Goal: Information Seeking & Learning: Learn about a topic

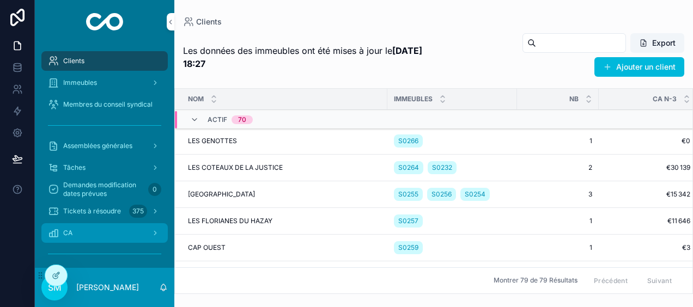
click at [125, 232] on div "CA" at bounding box center [104, 232] width 113 height 17
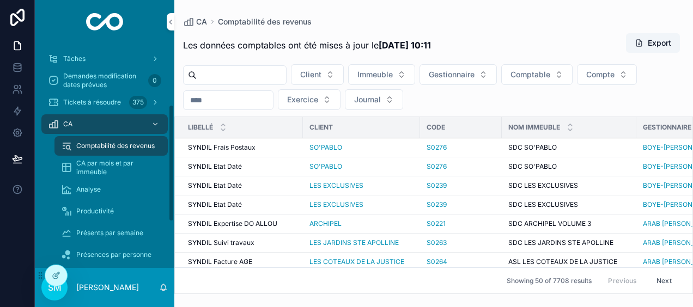
scroll to position [163, 0]
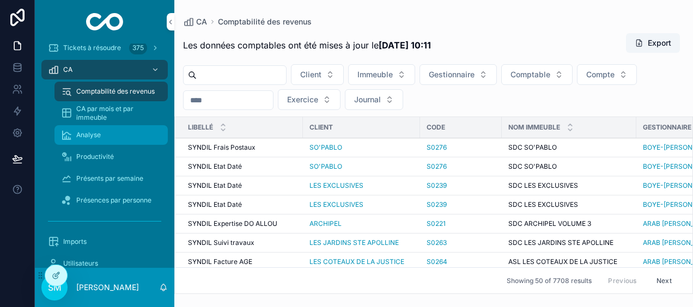
click at [122, 137] on div "Analyse" at bounding box center [111, 134] width 100 height 17
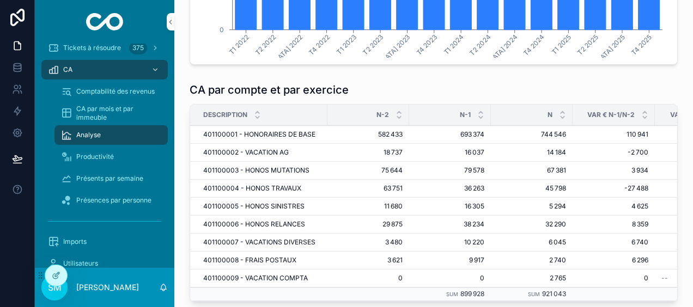
scroll to position [657, 0]
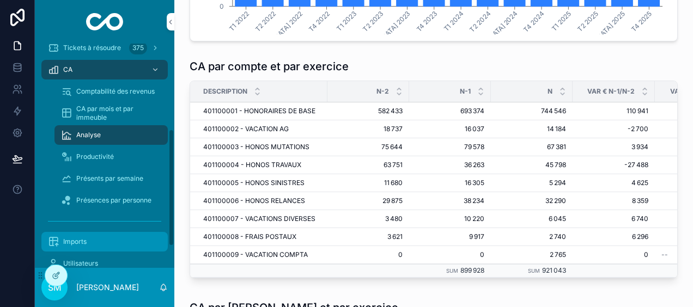
click at [83, 240] on span "Imports" at bounding box center [74, 241] width 23 height 9
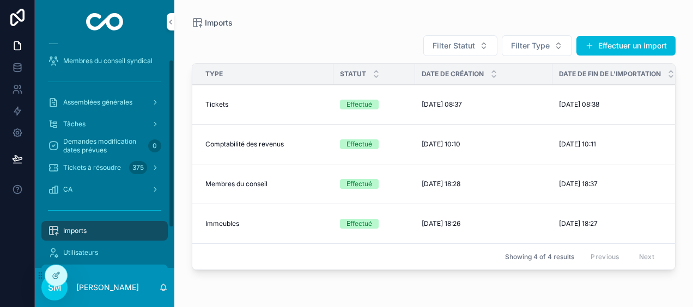
scroll to position [20, 0]
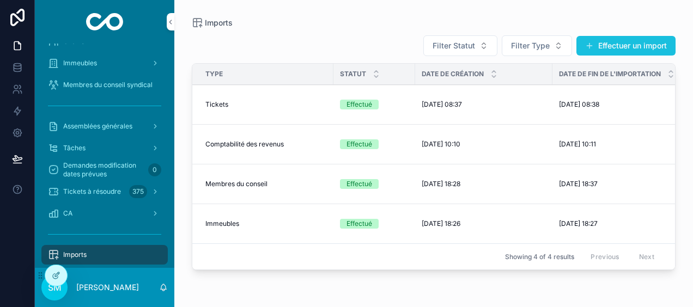
click at [606, 45] on button "Effectuer un import" at bounding box center [625, 46] width 99 height 20
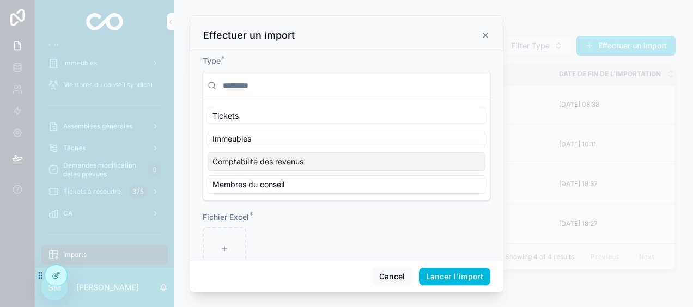
click at [380, 160] on div "Comptabilité des revenus" at bounding box center [346, 161] width 278 height 19
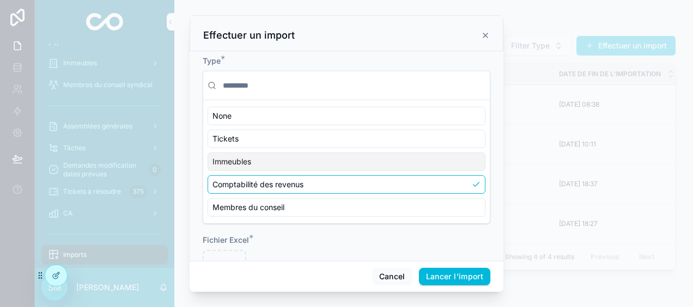
scroll to position [49, 0]
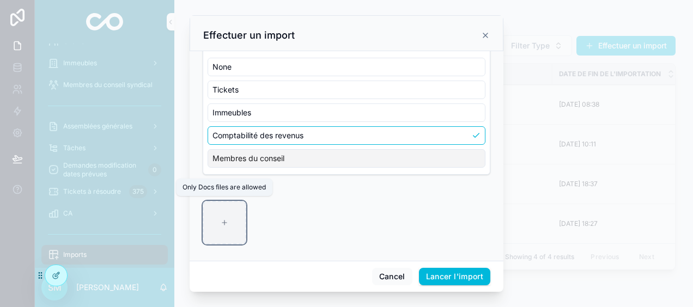
click at [218, 223] on div "scrollable content" at bounding box center [225, 223] width 44 height 44
type input "**********"
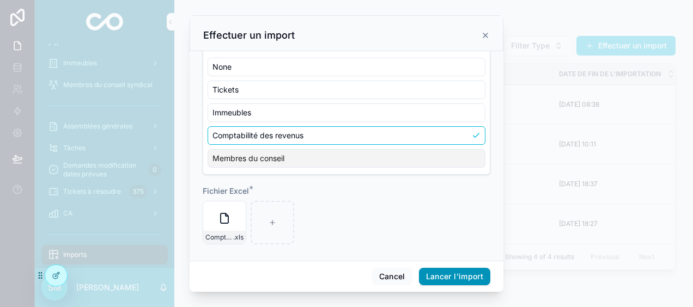
click at [483, 274] on button "Lancer l'import" at bounding box center [454, 276] width 71 height 17
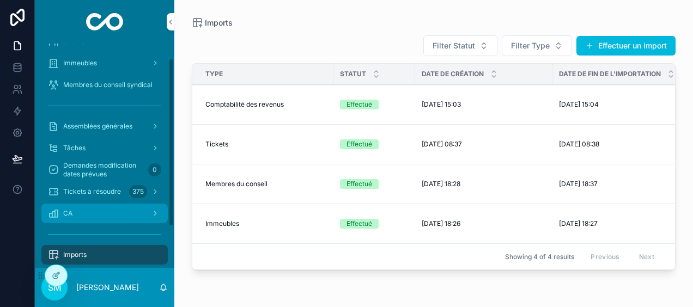
click at [146, 219] on div "CA" at bounding box center [104, 213] width 113 height 17
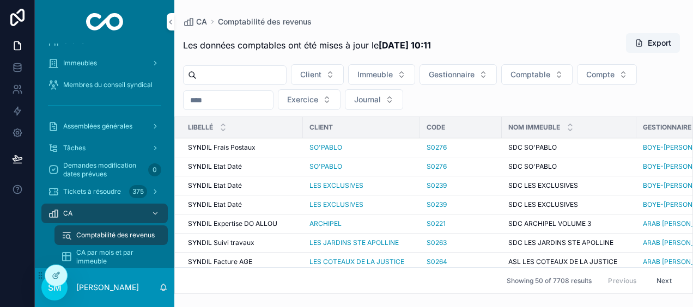
scroll to position [78, 0]
click at [228, 99] on input "scrollable content" at bounding box center [228, 100] width 89 height 15
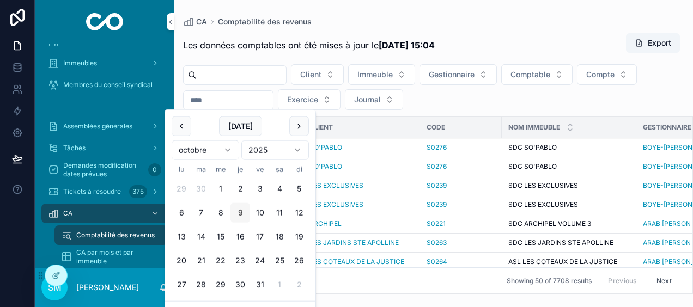
click at [241, 213] on button "9" at bounding box center [240, 213] width 20 height 20
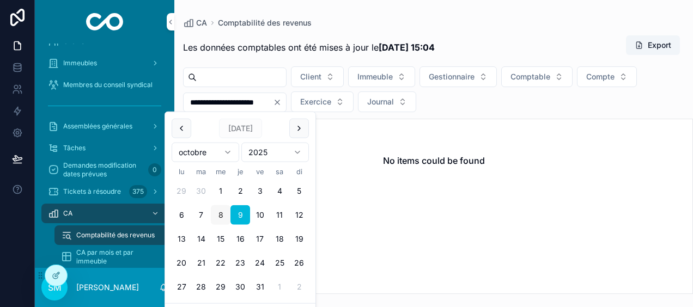
click at [219, 217] on button "8" at bounding box center [221, 215] width 20 height 20
type input "**********"
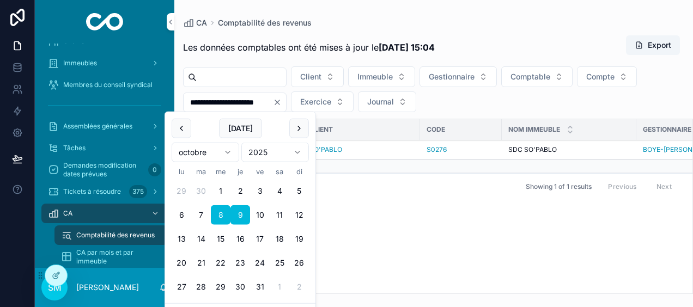
click at [424, 16] on div "**********" at bounding box center [433, 147] width 518 height 294
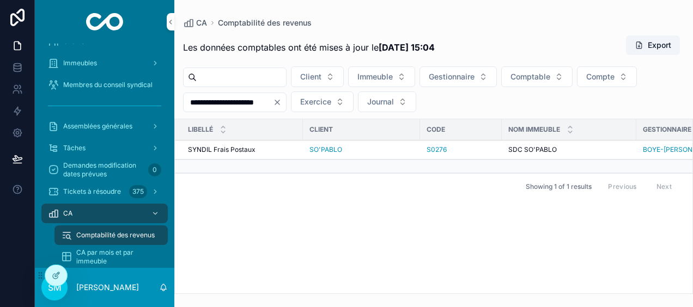
click at [282, 104] on icon "Clear" at bounding box center [277, 102] width 9 height 9
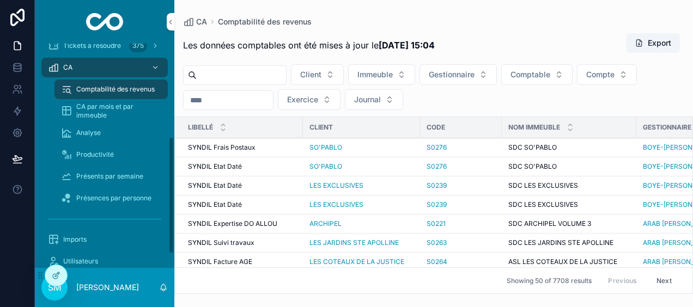
scroll to position [183, 0]
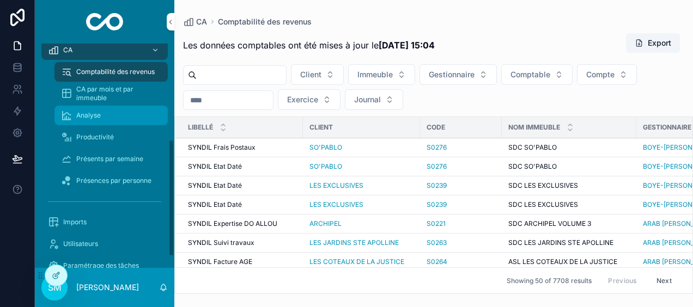
click at [115, 117] on div "Analyse" at bounding box center [111, 115] width 100 height 17
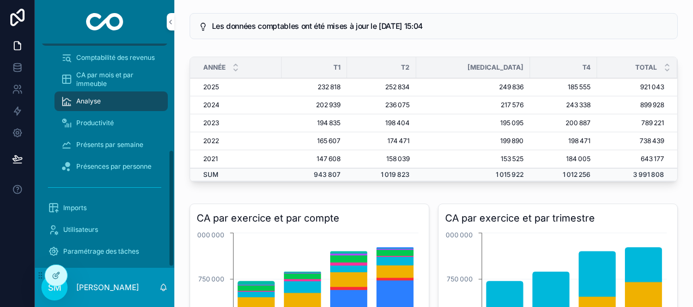
scroll to position [205, 0]
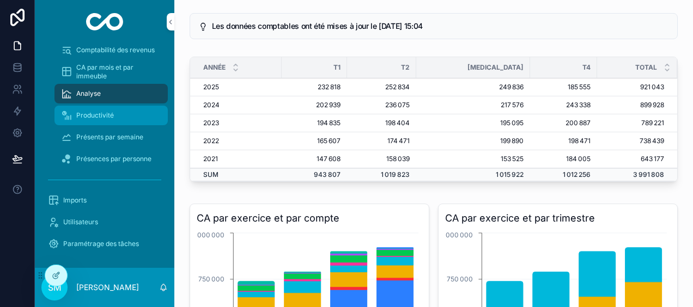
click at [111, 110] on div "Productivité" at bounding box center [111, 115] width 100 height 17
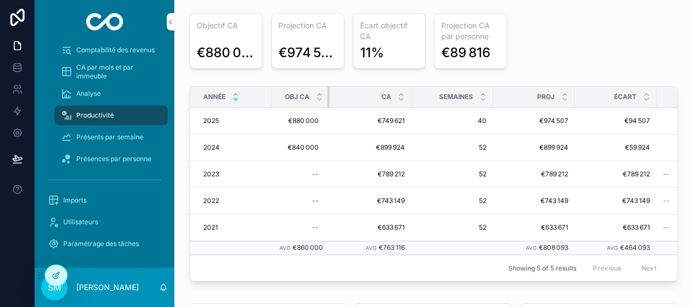
drag, startPoint x: 351, startPoint y: 94, endPoint x: 327, endPoint y: 102, distance: 25.5
click at [327, 102] on div "scrollable content" at bounding box center [329, 97] width 4 height 21
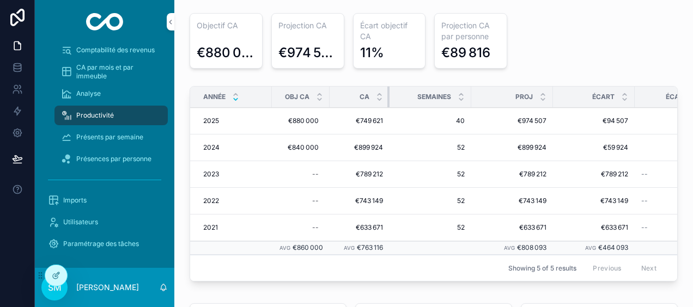
drag, startPoint x: 410, startPoint y: 93, endPoint x: 388, endPoint y: 96, distance: 22.0
click at [388, 96] on div "scrollable content" at bounding box center [389, 97] width 4 height 21
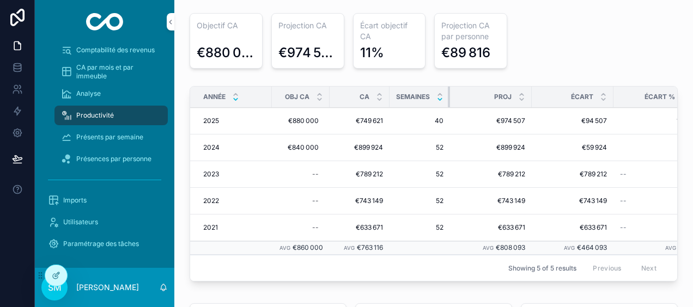
drag, startPoint x: 469, startPoint y: 94, endPoint x: 441, endPoint y: 100, distance: 28.9
click at [441, 100] on th "Semaines" at bounding box center [419, 97] width 60 height 21
click at [532, 93] on div "Écart" at bounding box center [573, 97] width 82 height 21
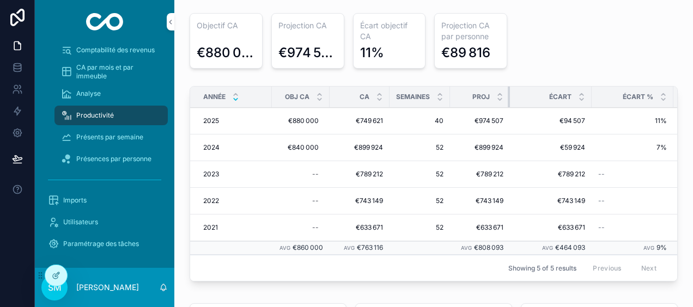
drag, startPoint x: 530, startPoint y: 93, endPoint x: 508, endPoint y: 97, distance: 22.3
click at [508, 97] on div "scrollable content" at bounding box center [510, 97] width 4 height 21
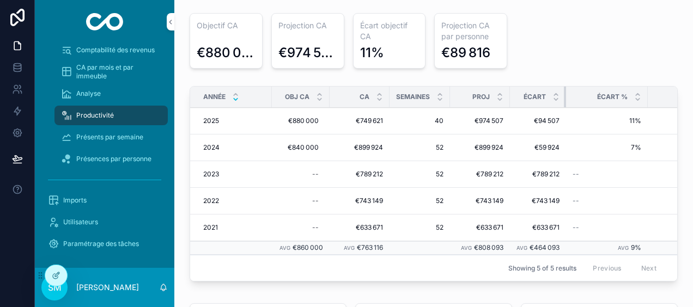
drag, startPoint x: 590, startPoint y: 95, endPoint x: 564, endPoint y: 100, distance: 26.7
click at [564, 100] on div "scrollable content" at bounding box center [566, 97] width 4 height 21
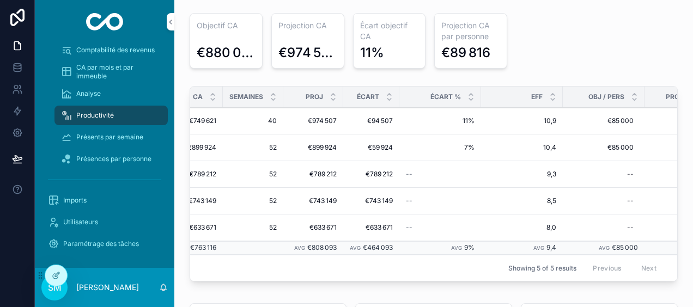
scroll to position [0, 218]
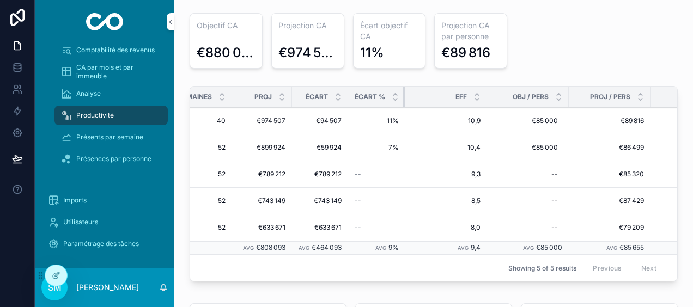
drag, startPoint x: 429, startPoint y: 95, endPoint x: 396, endPoint y: 103, distance: 33.7
click at [396, 103] on th "Écart %" at bounding box center [376, 97] width 57 height 21
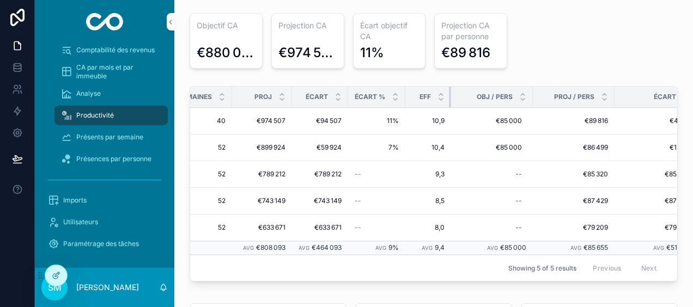
drag, startPoint x: 485, startPoint y: 93, endPoint x: 449, endPoint y: 109, distance: 39.5
click at [449, 109] on table "Année Obj [GEOGRAPHIC_DATA] CA Semaines Proj Écart Écart % Eff Obj / pers Proj …" at bounding box center [456, 171] width 969 height 168
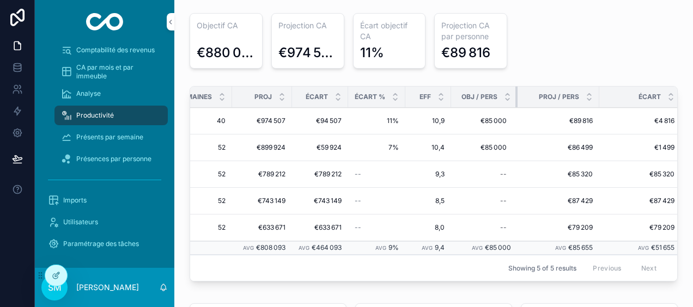
drag, startPoint x: 530, startPoint y: 93, endPoint x: 515, endPoint y: 102, distance: 17.8
click at [515, 102] on div "scrollable content" at bounding box center [517, 97] width 4 height 21
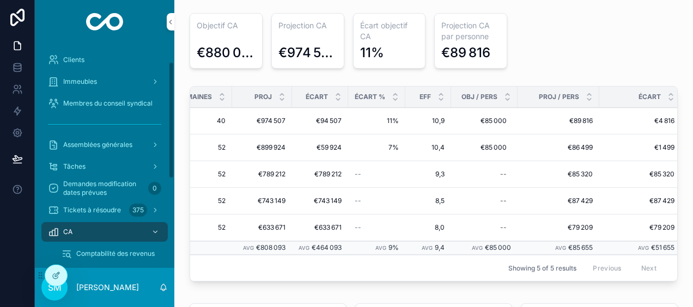
scroll to position [0, 0]
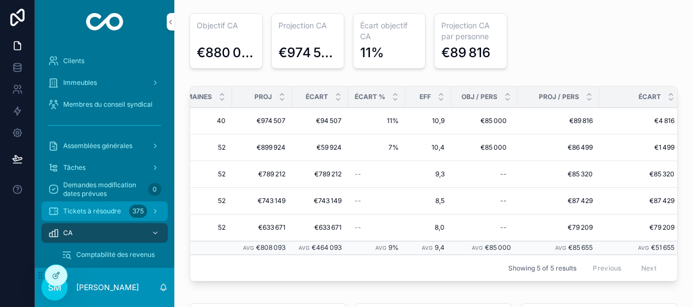
click at [120, 213] on span "Tickets à résoudre" at bounding box center [92, 211] width 58 height 9
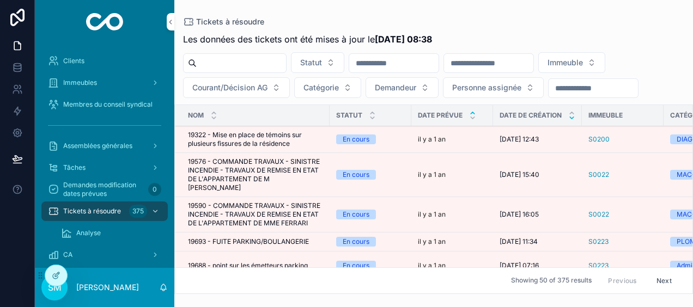
click at [571, 117] on icon "scrollable content" at bounding box center [572, 118] width 4 height 2
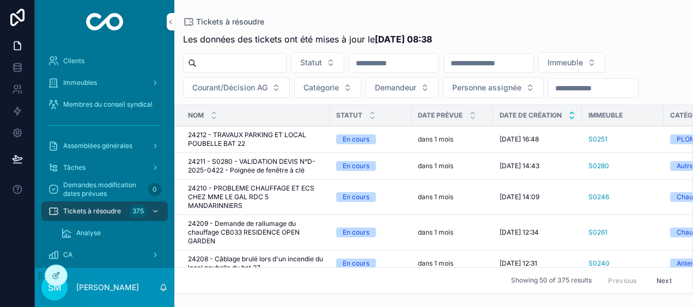
click at [572, 110] on icon "scrollable content" at bounding box center [571, 112] width 7 height 7
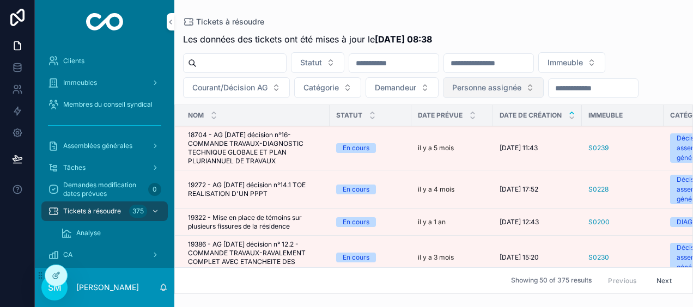
click at [478, 91] on span "Personne assignée" at bounding box center [486, 87] width 69 height 11
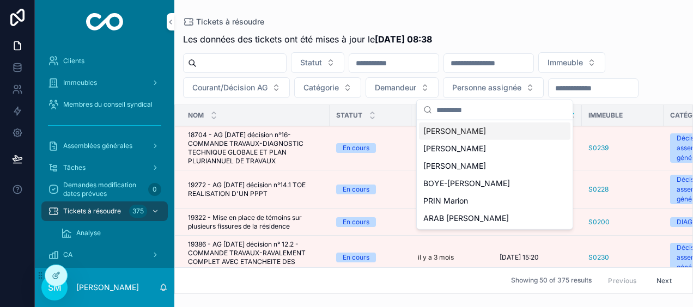
click at [532, 21] on div "Tickets à résoudre" at bounding box center [433, 21] width 501 height 9
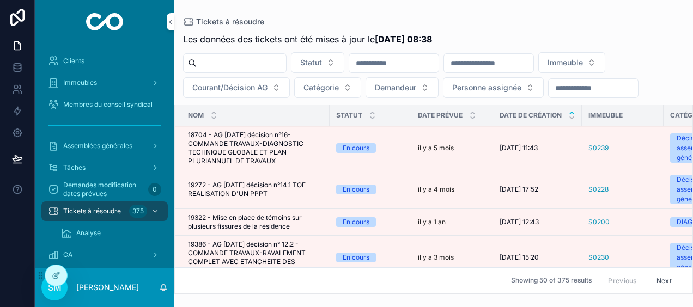
click at [515, 60] on input "scrollable content" at bounding box center [488, 63] width 89 height 15
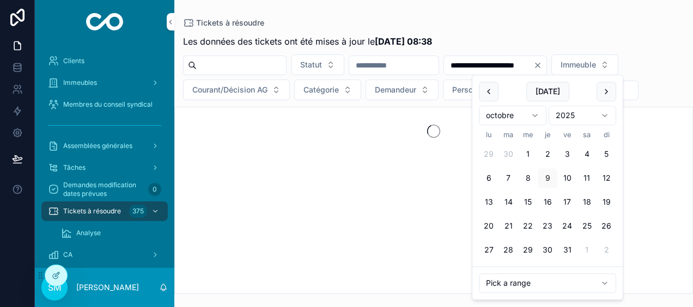
type input "**********"
click at [557, 39] on div "Les données des tickets ont été mises à jour le [DATE] 08:38" at bounding box center [433, 41] width 501 height 13
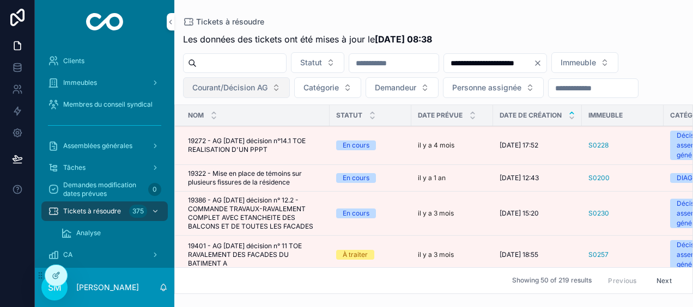
click at [267, 86] on span "Courant/Décision AG" at bounding box center [229, 87] width 75 height 11
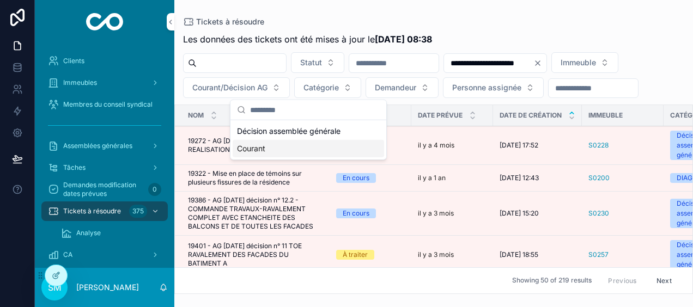
click at [274, 145] on div "Courant" at bounding box center [308, 148] width 151 height 17
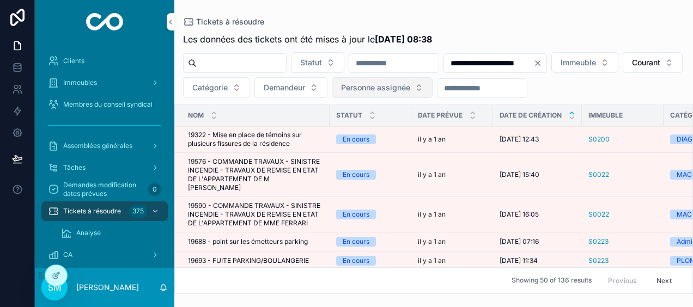
click at [410, 86] on span "Personne assignée" at bounding box center [375, 87] width 69 height 11
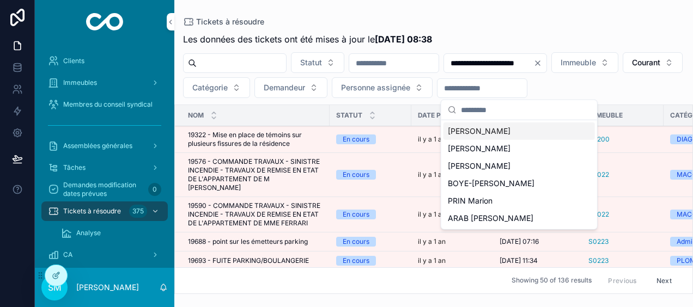
click at [490, 130] on span "[PERSON_NAME]" at bounding box center [479, 131] width 63 height 11
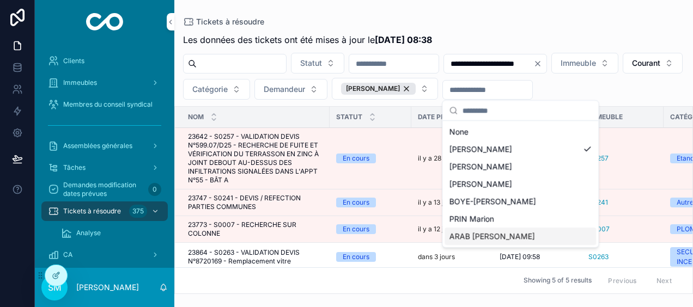
click at [513, 235] on div "ARAB [PERSON_NAME]" at bounding box center [519, 236] width 151 height 17
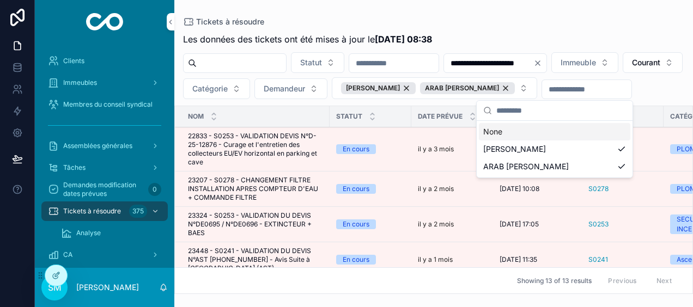
click at [602, 26] on div "**********" at bounding box center [433, 160] width 518 height 268
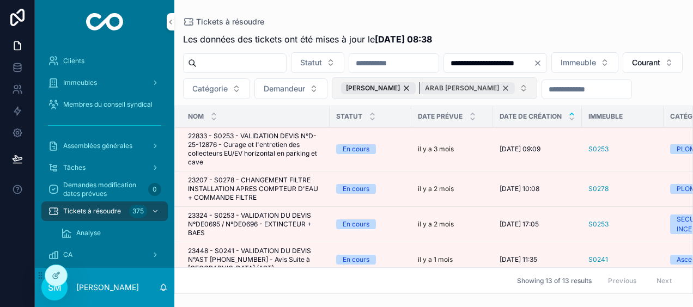
click at [515, 88] on div "ARAB [PERSON_NAME]" at bounding box center [467, 88] width 95 height 12
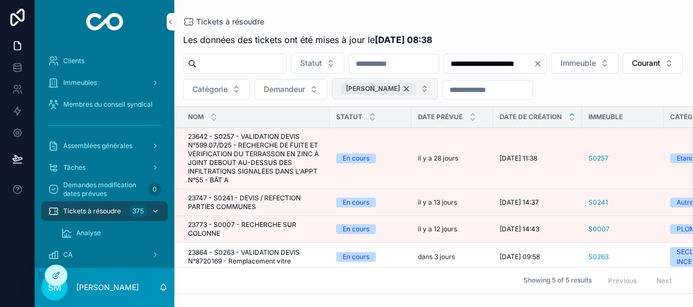
click at [416, 88] on div "[PERSON_NAME]" at bounding box center [378, 89] width 75 height 12
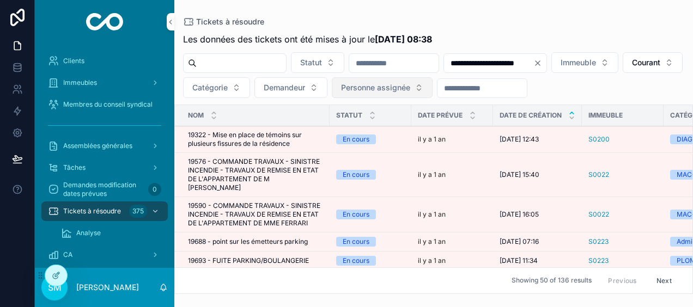
click at [410, 84] on span "Personne assignée" at bounding box center [375, 87] width 69 height 11
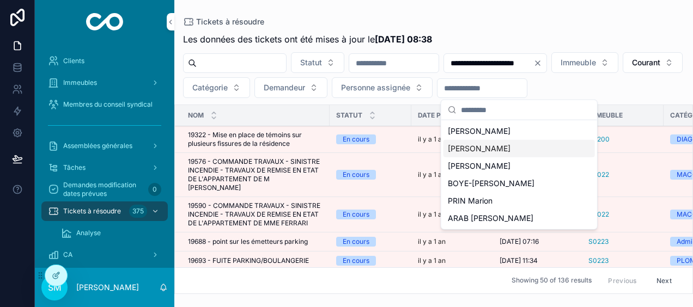
click at [508, 146] on div "[PERSON_NAME]" at bounding box center [518, 148] width 151 height 17
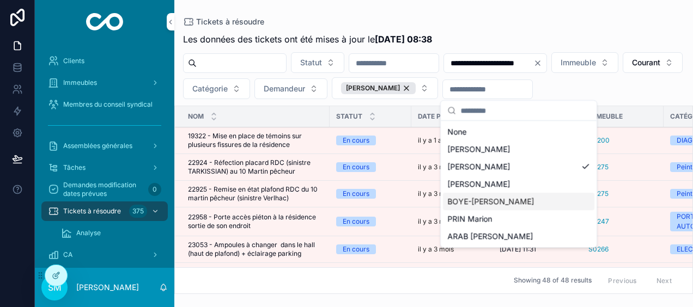
click at [500, 203] on span "BOYE-[PERSON_NAME]" at bounding box center [490, 201] width 87 height 11
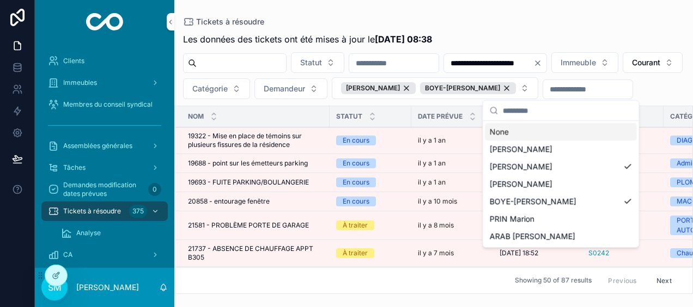
click at [542, 15] on div "**********" at bounding box center [433, 147] width 518 height 294
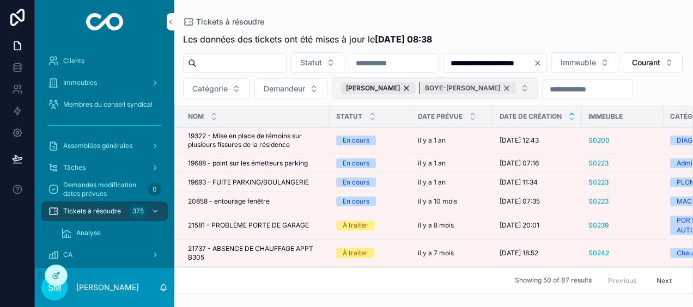
click at [516, 89] on div "BOYE-[PERSON_NAME]" at bounding box center [468, 88] width 96 height 12
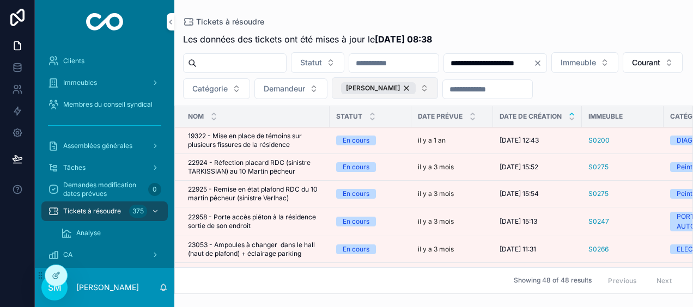
click at [438, 88] on button "[PERSON_NAME]" at bounding box center [385, 88] width 106 height 22
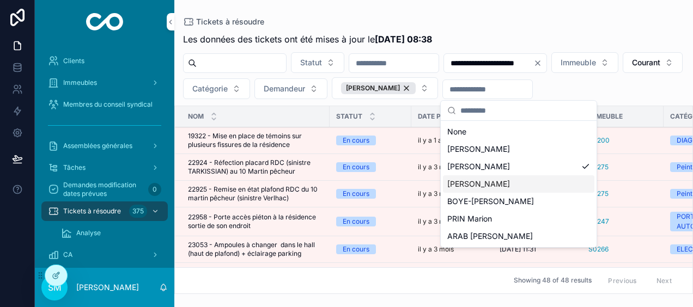
click at [492, 184] on span "[PERSON_NAME]" at bounding box center [478, 184] width 63 height 11
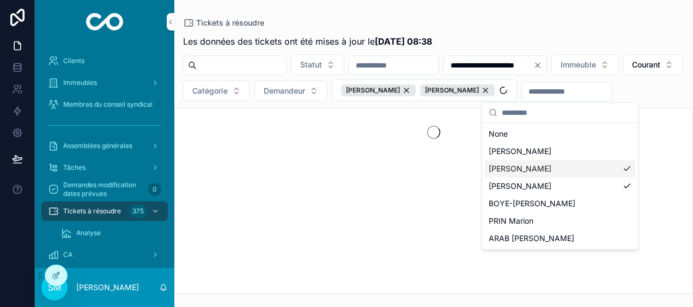
click at [620, 169] on div "[PERSON_NAME]" at bounding box center [559, 168] width 151 height 17
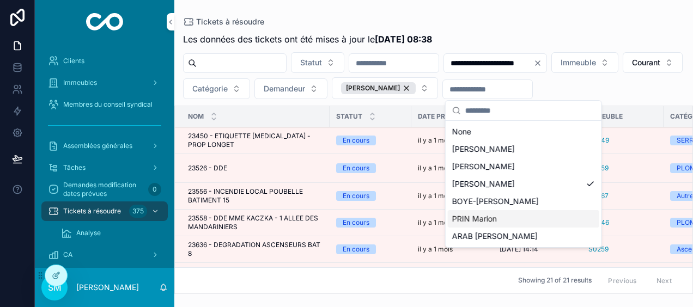
click at [525, 218] on div "PRIN Marion" at bounding box center [523, 218] width 151 height 17
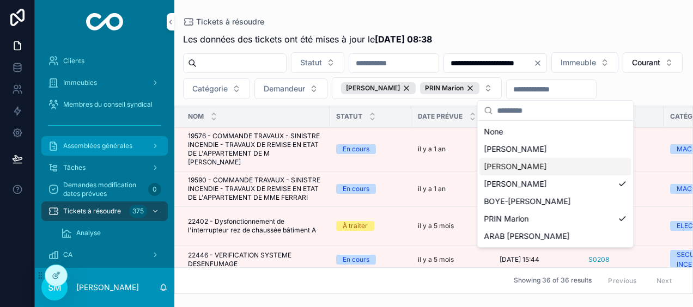
click at [101, 141] on div "Assemblées générales" at bounding box center [104, 145] width 113 height 17
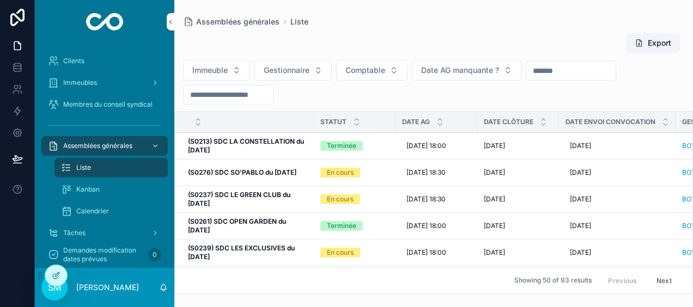
click at [198, 94] on input "scrollable content" at bounding box center [228, 94] width 89 height 15
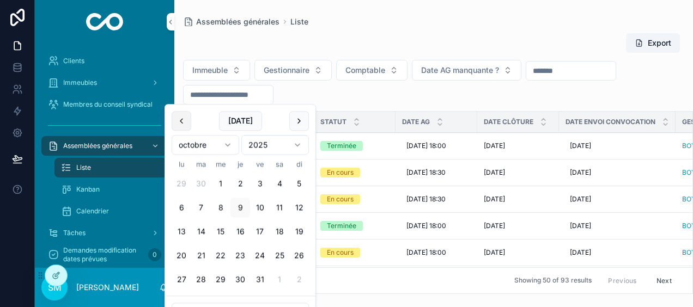
click at [183, 118] on button "scrollable content" at bounding box center [182, 121] width 20 height 20
click at [179, 300] on button "30" at bounding box center [182, 304] width 20 height 20
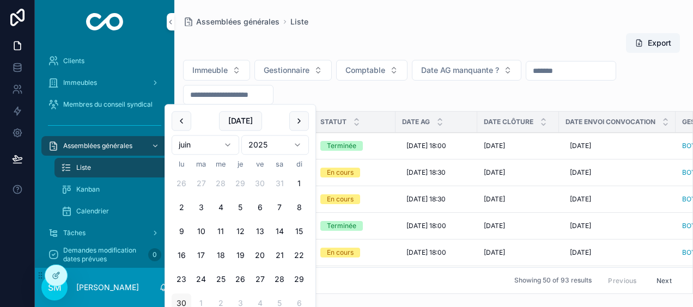
type input "**********"
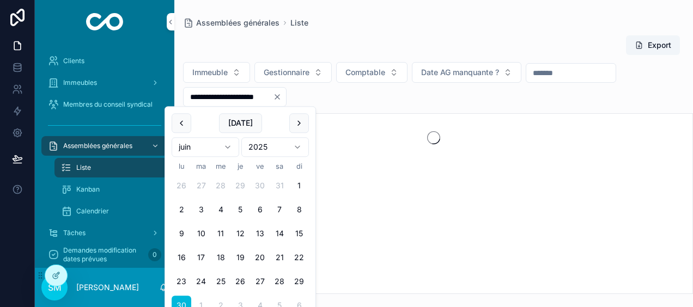
click at [479, 14] on div "**********" at bounding box center [433, 147] width 518 height 294
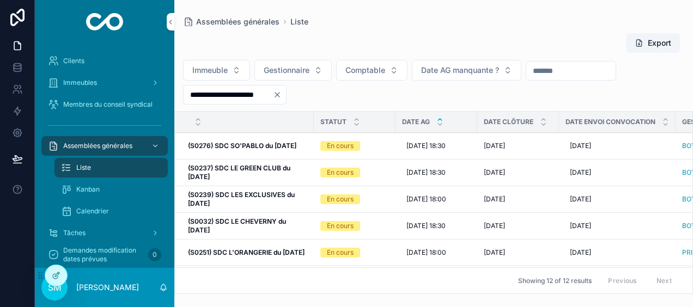
click at [440, 116] on icon "scrollable content" at bounding box center [439, 119] width 7 height 7
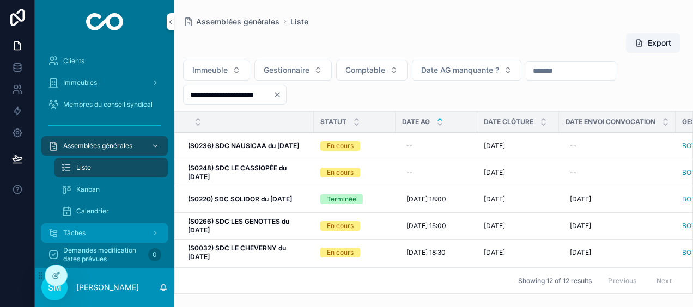
click at [93, 237] on div "Tâches" at bounding box center [104, 232] width 113 height 17
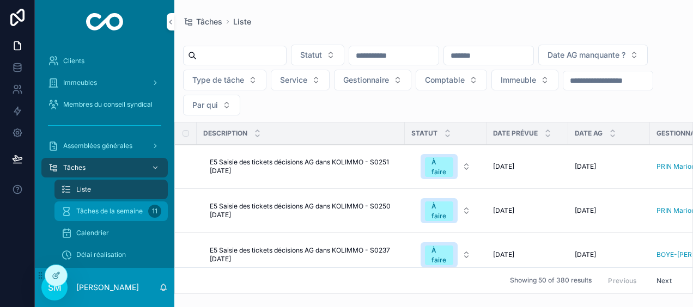
click at [141, 207] on span "Tâches de la semaine" at bounding box center [109, 211] width 66 height 9
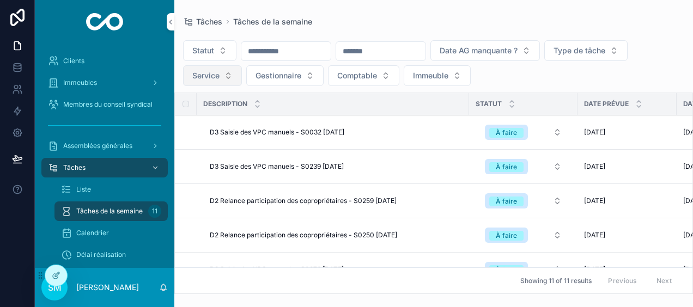
click at [196, 78] on span "Service" at bounding box center [205, 75] width 27 height 11
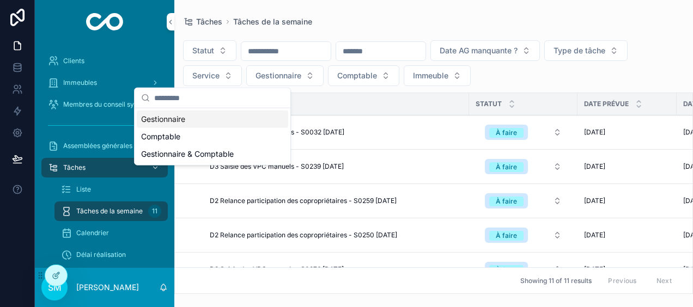
click at [169, 119] on div "Gestionnaire" at bounding box center [212, 119] width 151 height 17
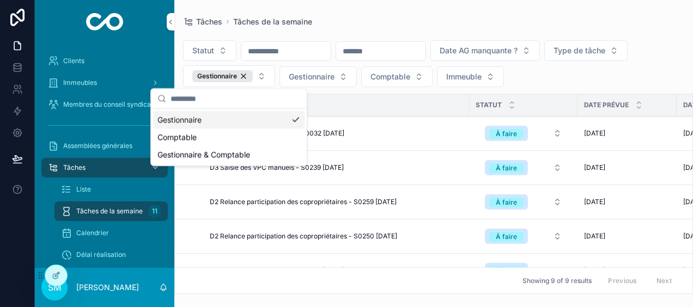
click at [295, 120] on div "Gestionnaire" at bounding box center [228, 119] width 151 height 17
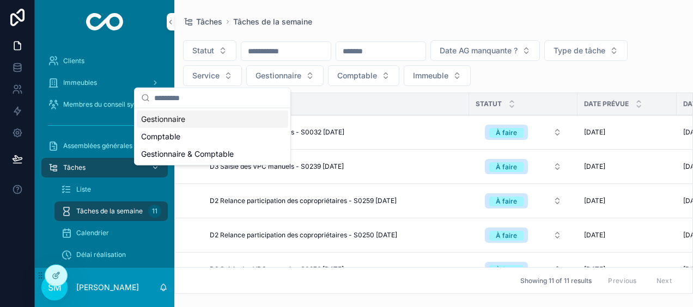
click at [173, 126] on div "Gestionnaire" at bounding box center [212, 119] width 151 height 17
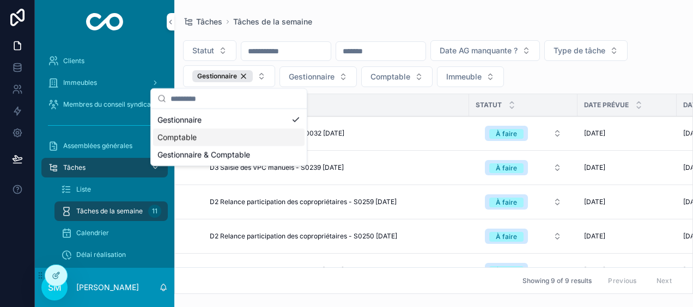
click at [168, 136] on div "Comptable" at bounding box center [228, 137] width 151 height 17
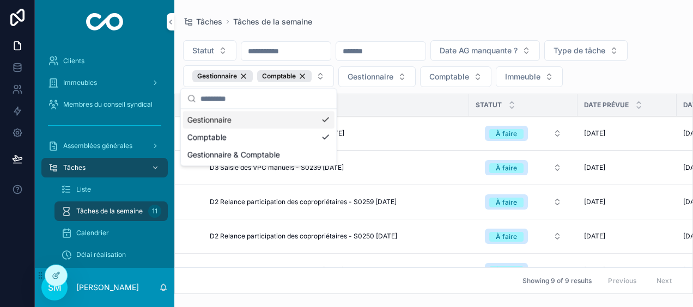
click at [325, 120] on div "Gestionnaire" at bounding box center [258, 119] width 151 height 17
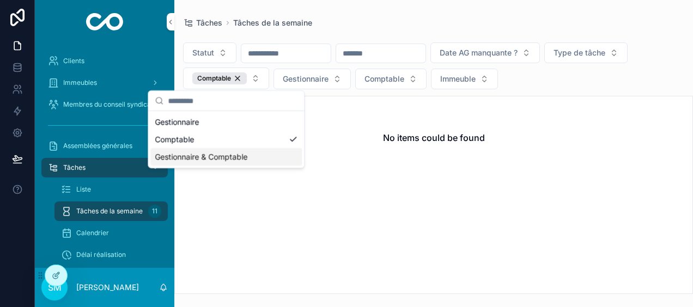
click at [233, 160] on div "Gestionnaire & Comptable" at bounding box center [225, 156] width 151 height 17
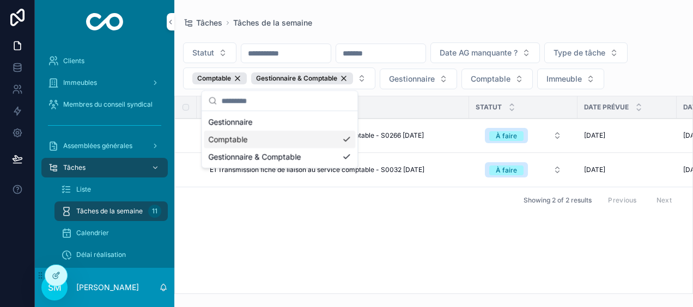
click at [347, 137] on div "Comptable" at bounding box center [279, 139] width 151 height 17
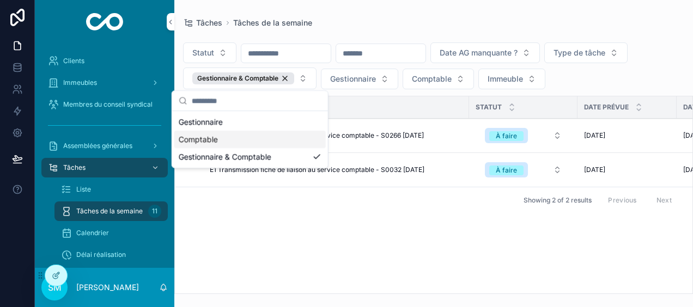
click at [383, 259] on div "Description Statut Date prévue Date AG Gestionnaire Comptable Assemblée général…" at bounding box center [433, 194] width 517 height 197
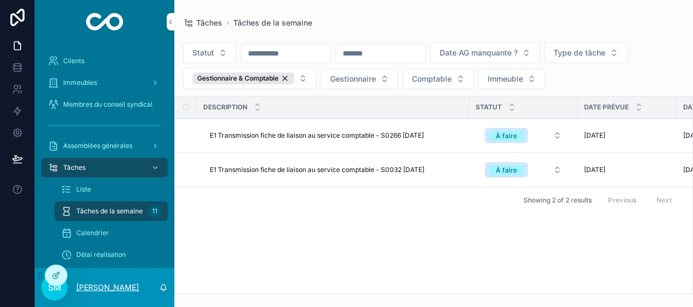
click at [97, 289] on p "[PERSON_NAME]" at bounding box center [107, 287] width 63 height 11
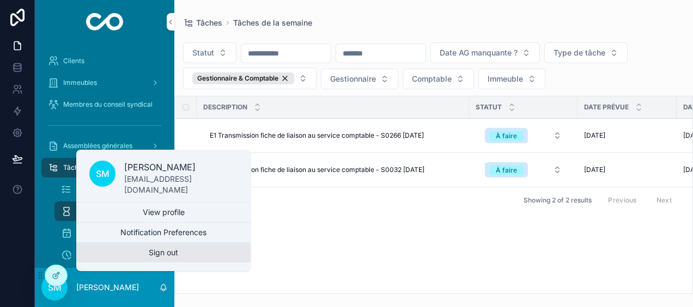
click at [135, 253] on button "Sign out" at bounding box center [163, 253] width 174 height 20
